Goal: Information Seeking & Learning: Learn about a topic

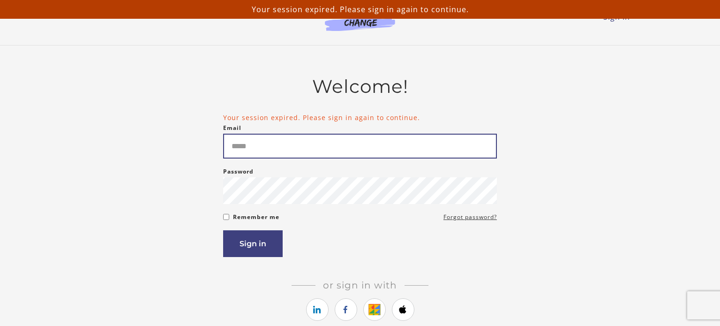
type input "**********"
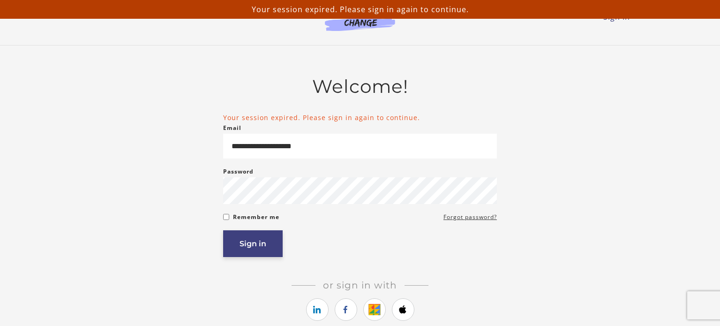
click at [227, 246] on button "Sign in" at bounding box center [252, 243] width 59 height 27
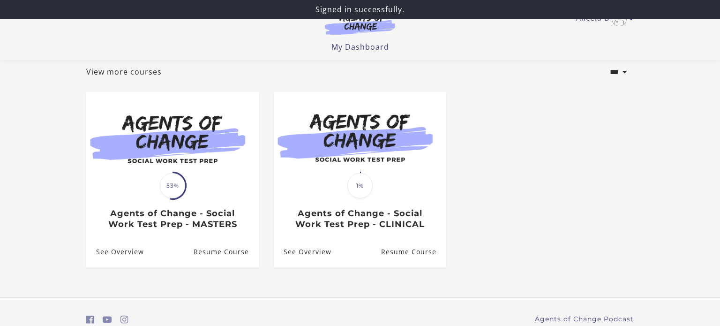
scroll to position [81, 0]
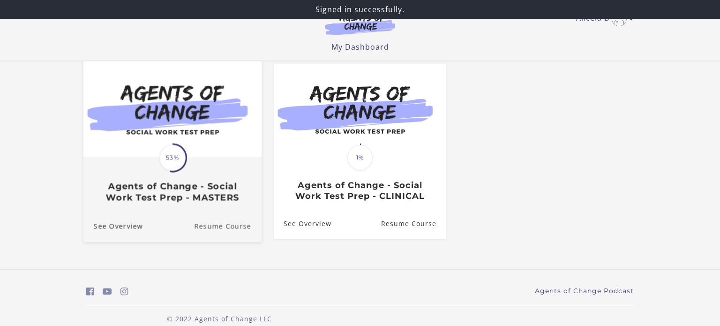
click at [208, 229] on link "Resume Course" at bounding box center [227, 225] width 67 height 31
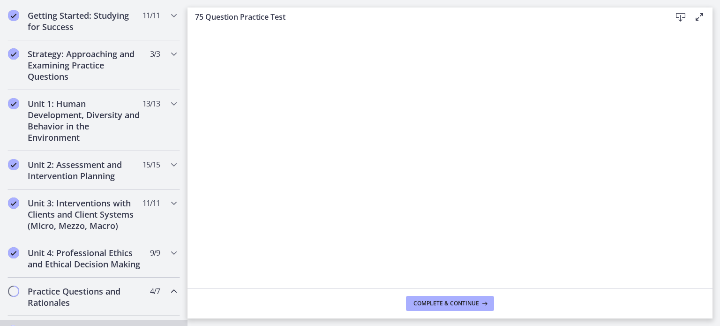
scroll to position [178, 0]
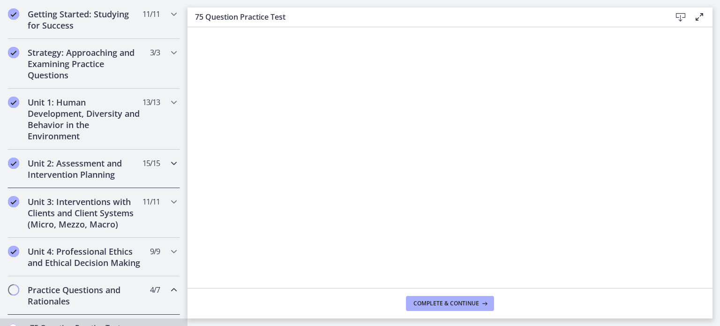
click at [49, 174] on h2 "Unit 2: Assessment and Intervention Planning" at bounding box center [85, 168] width 114 height 22
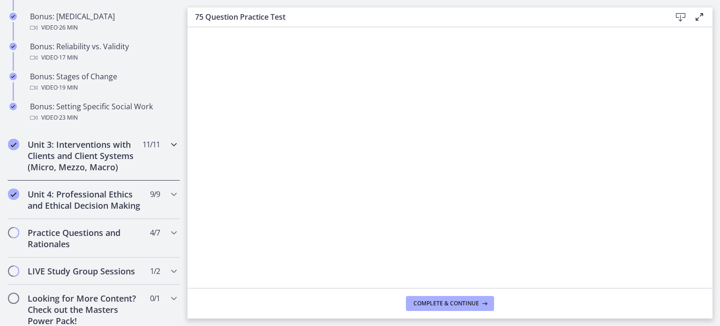
click at [49, 158] on h2 "Unit 3: Interventions with Clients and Client Systems (Micro, Mezzo, Macro)" at bounding box center [85, 156] width 114 height 34
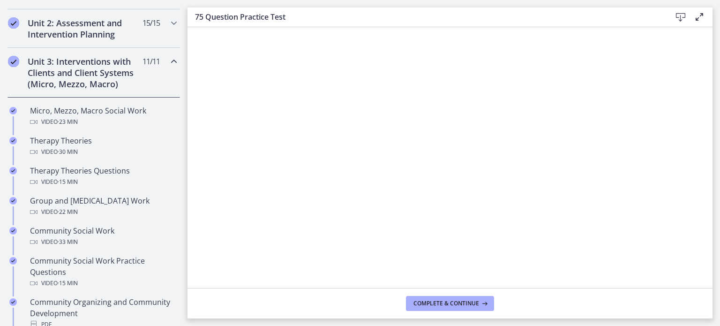
scroll to position [322, 0]
